Goal: Task Accomplishment & Management: Understand process/instructions

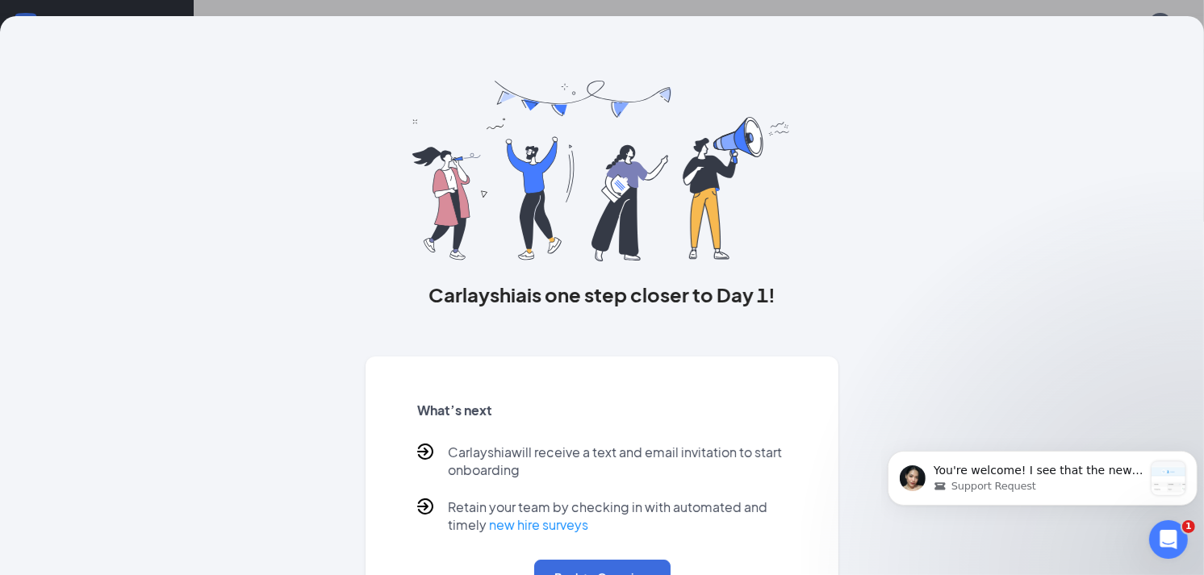
scroll to position [65, 0]
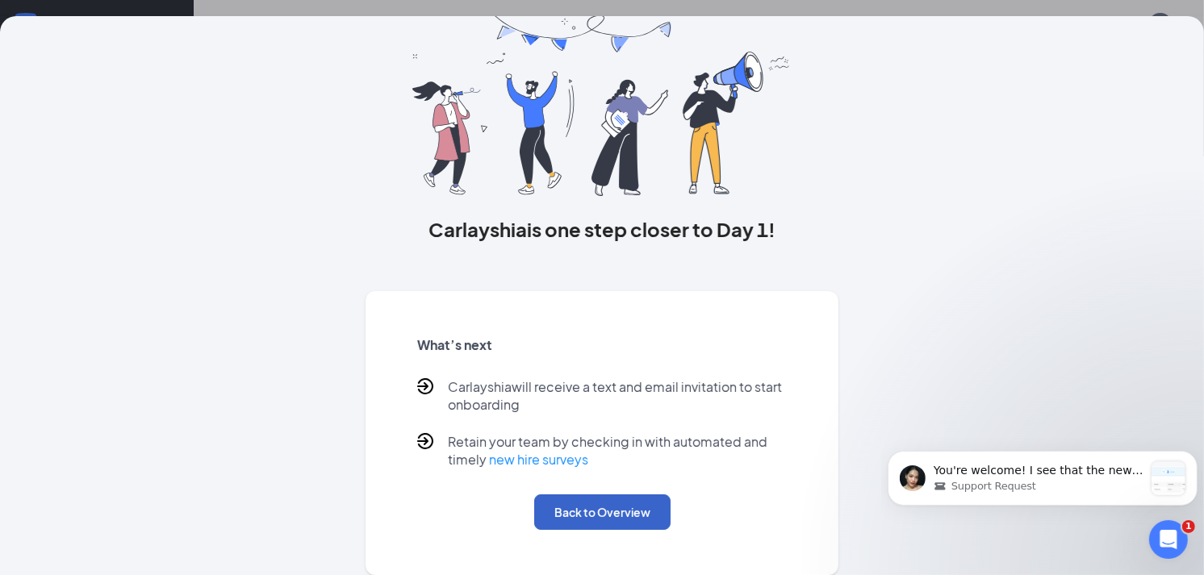
click at [598, 510] on button "Back to Overview" at bounding box center [602, 512] width 136 height 35
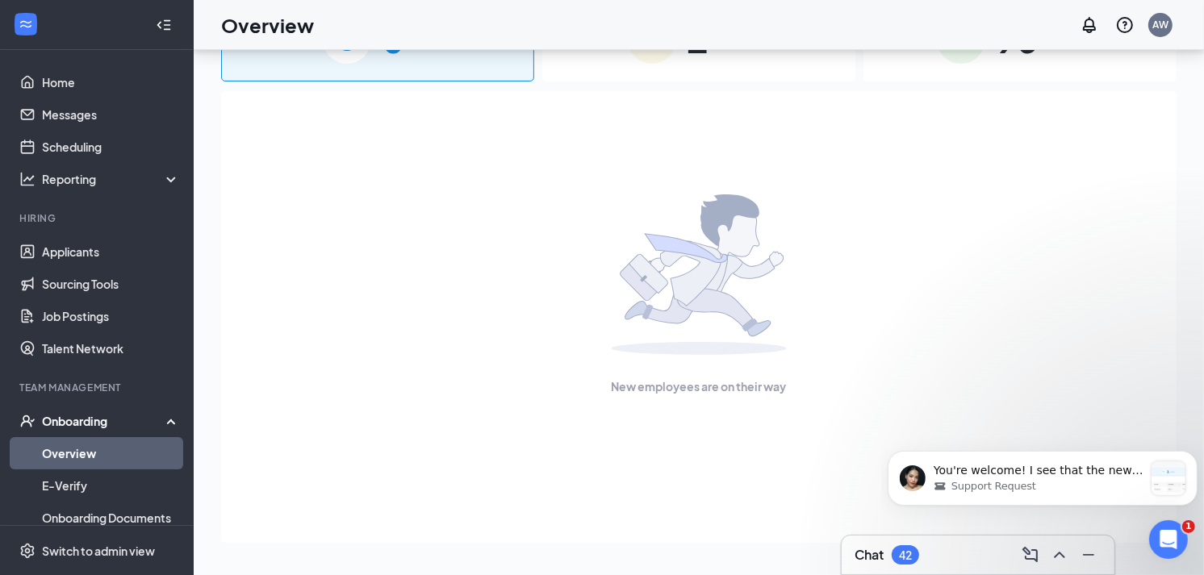
click at [68, 445] on link "Overview" at bounding box center [111, 453] width 138 height 32
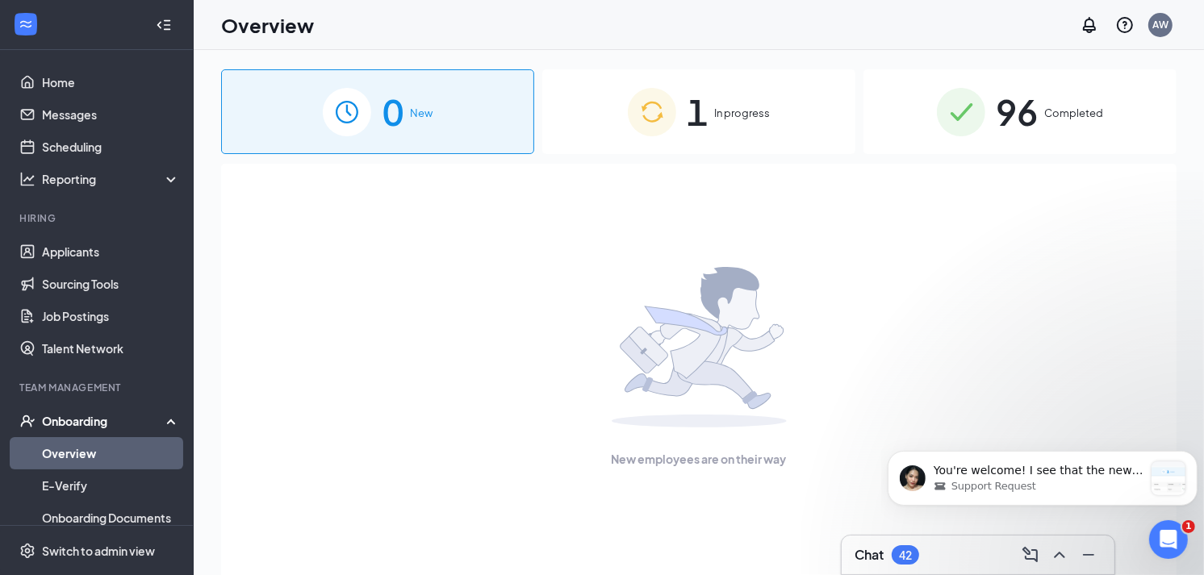
click at [728, 114] on span "In progress" at bounding box center [743, 113] width 56 height 16
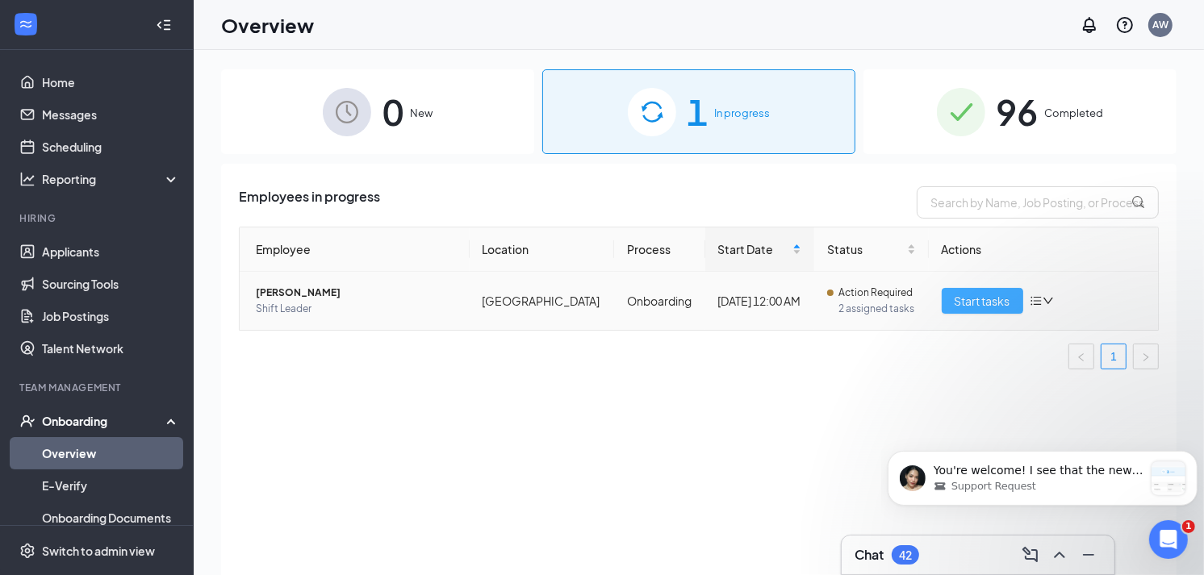
click at [988, 303] on span "Start tasks" at bounding box center [982, 301] width 56 height 18
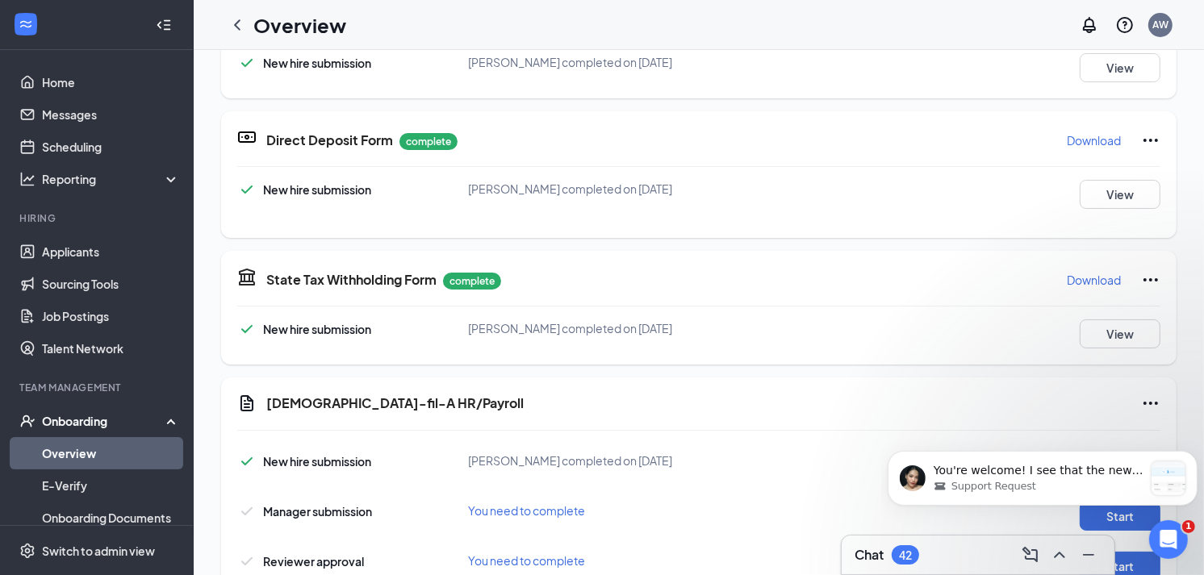
scroll to position [499, 0]
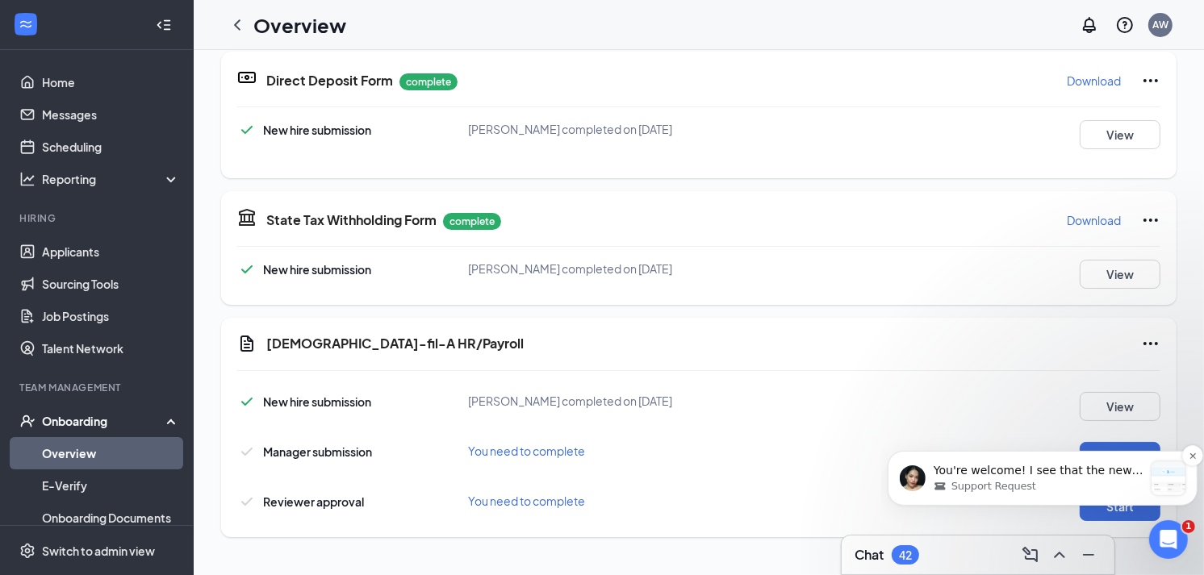
click at [1117, 455] on div "You're welcome! I see that the new hire has been re-onboarded. It's important t…" at bounding box center [1042, 477] width 310 height 55
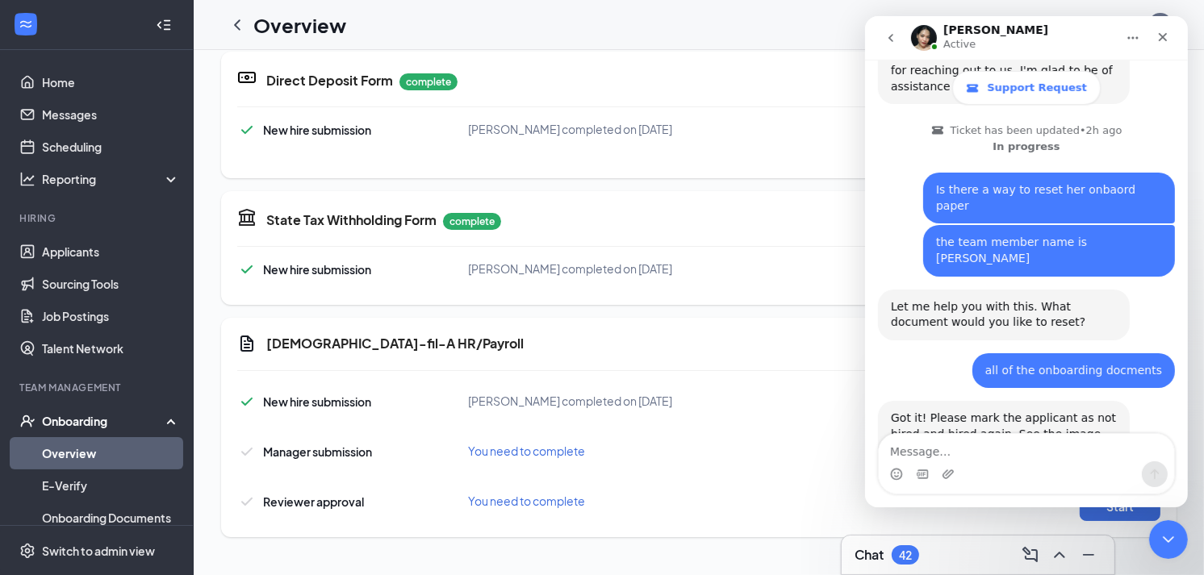
scroll to position [829, 0]
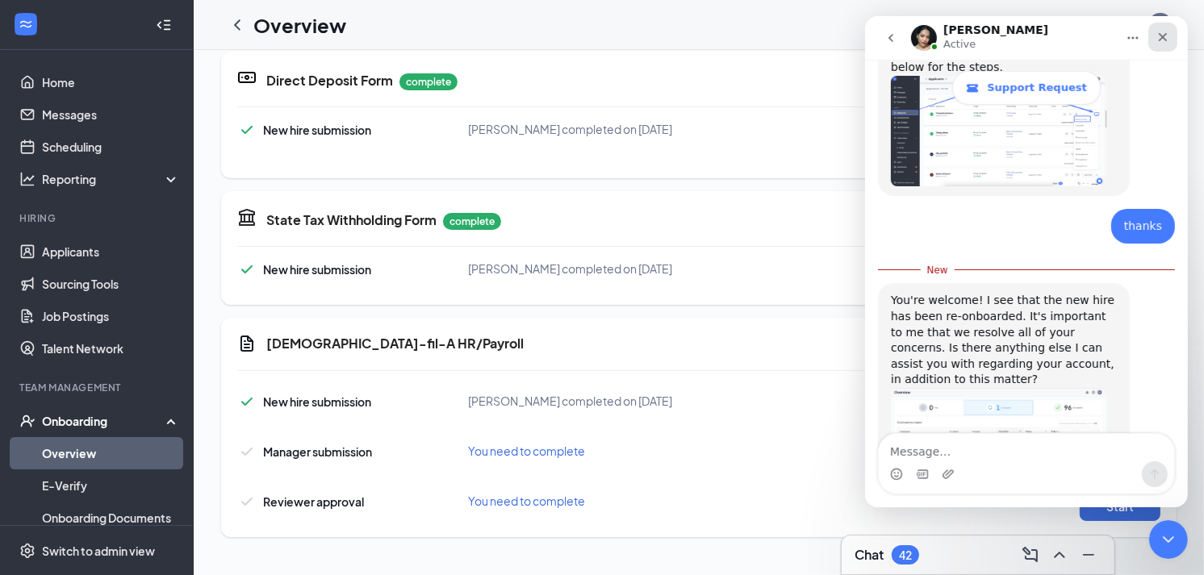
click at [1161, 39] on icon "Close" at bounding box center [1161, 37] width 13 height 13
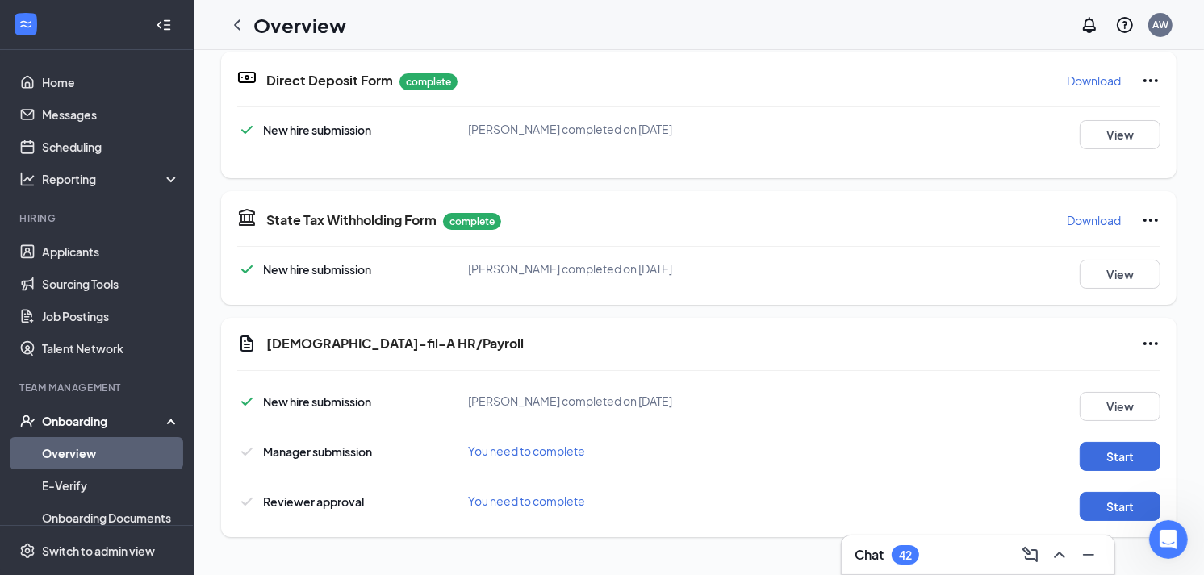
scroll to position [828, 0]
click at [1111, 458] on button "Start" at bounding box center [1119, 456] width 81 height 29
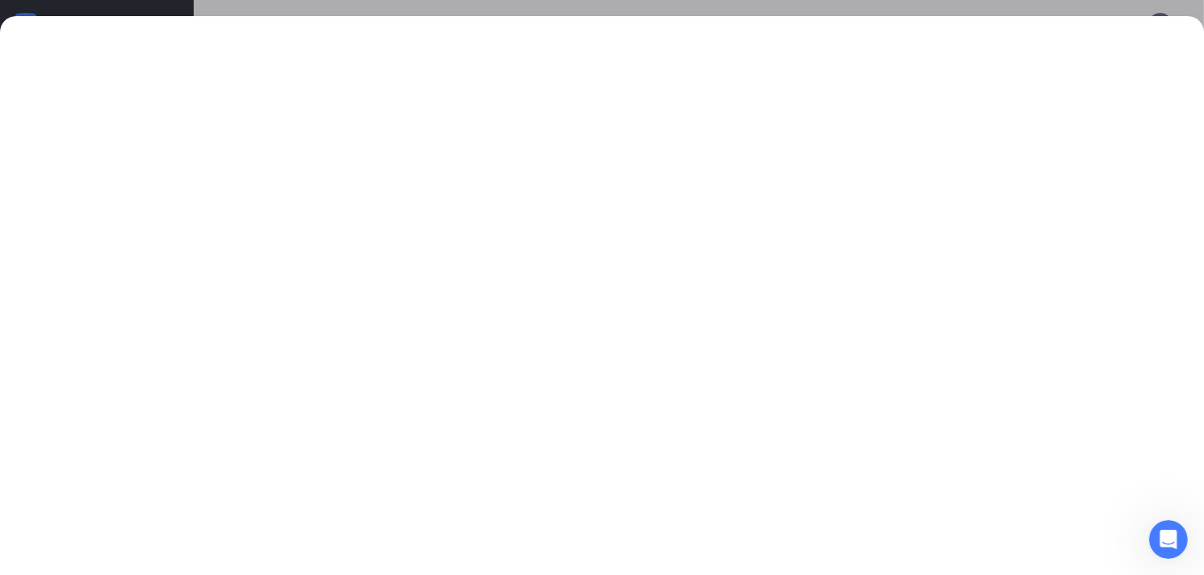
scroll to position [274, 0]
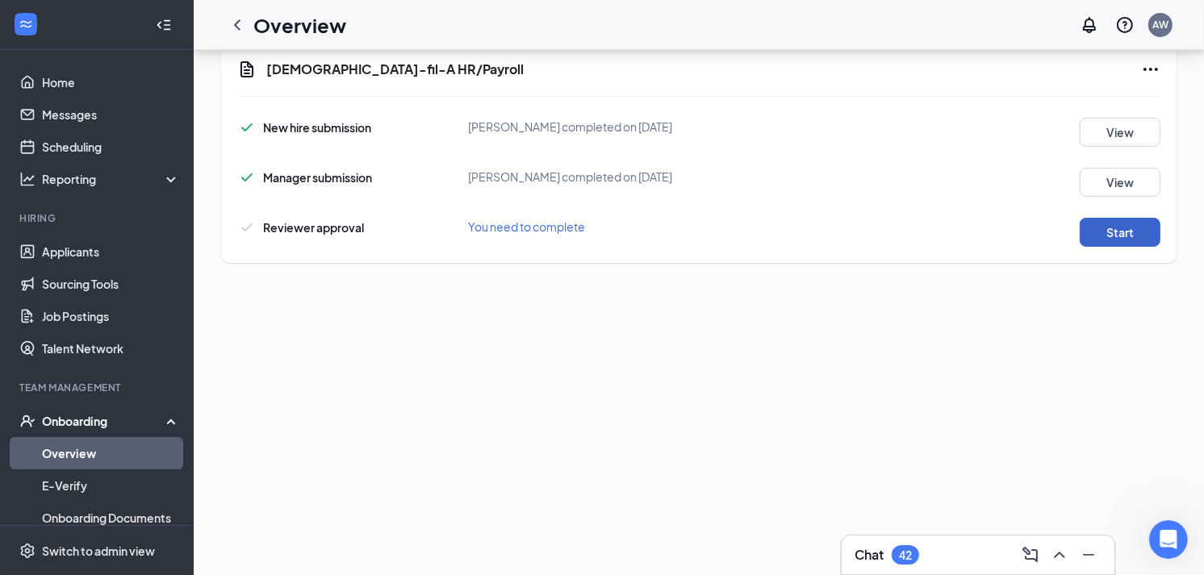
click at [1119, 230] on button "Start" at bounding box center [1119, 232] width 81 height 29
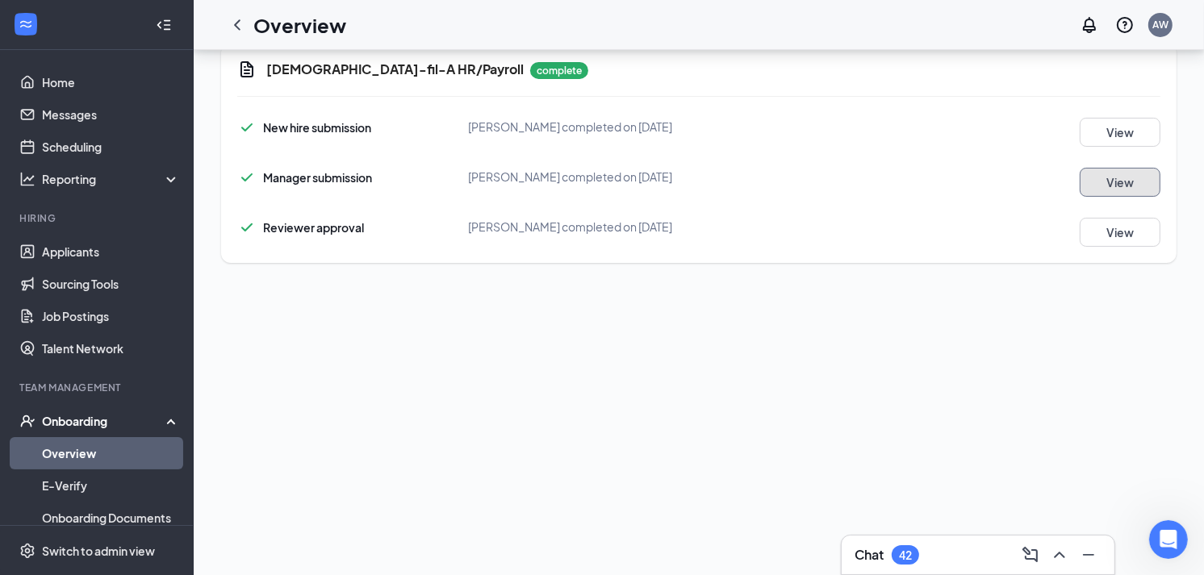
click at [1120, 182] on button "View" at bounding box center [1119, 182] width 81 height 29
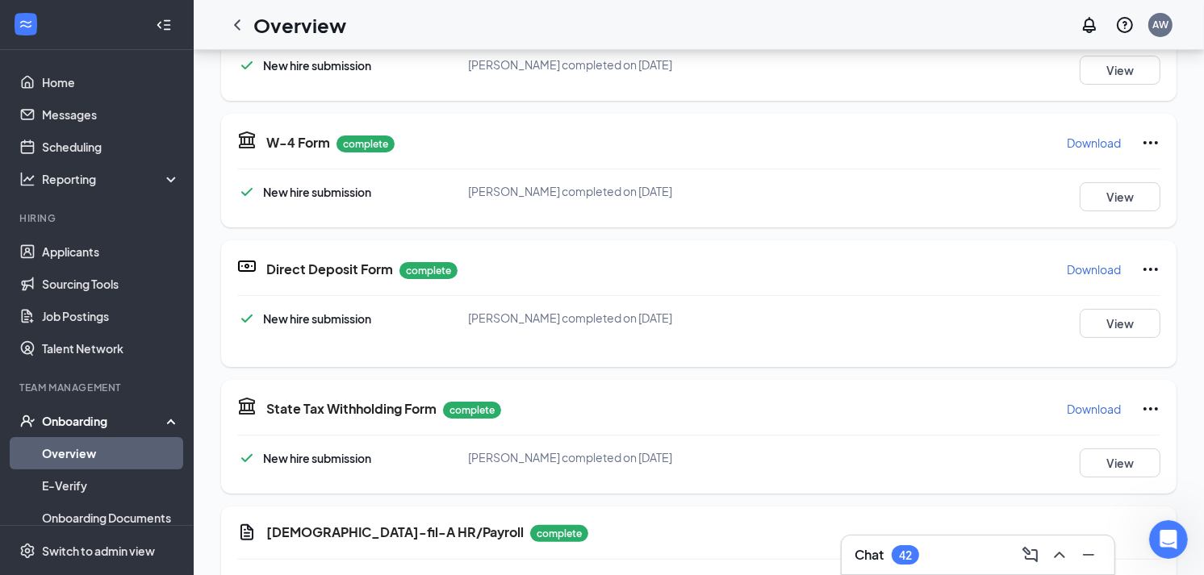
scroll to position [0, 0]
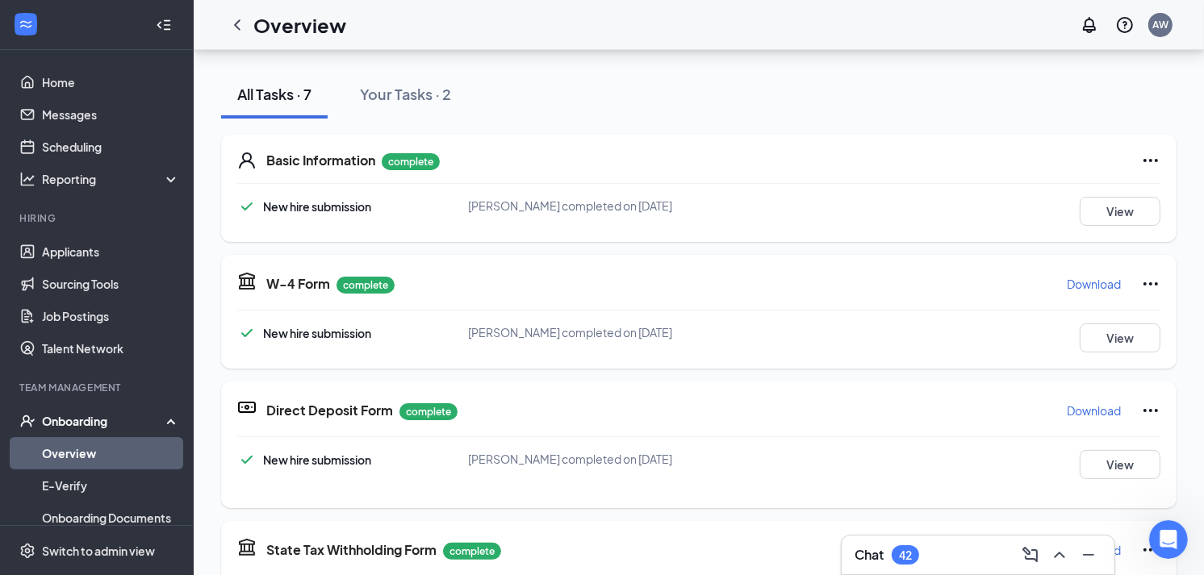
click at [77, 457] on link "Overview" at bounding box center [111, 453] width 138 height 32
